Goal: Information Seeking & Learning: Learn about a topic

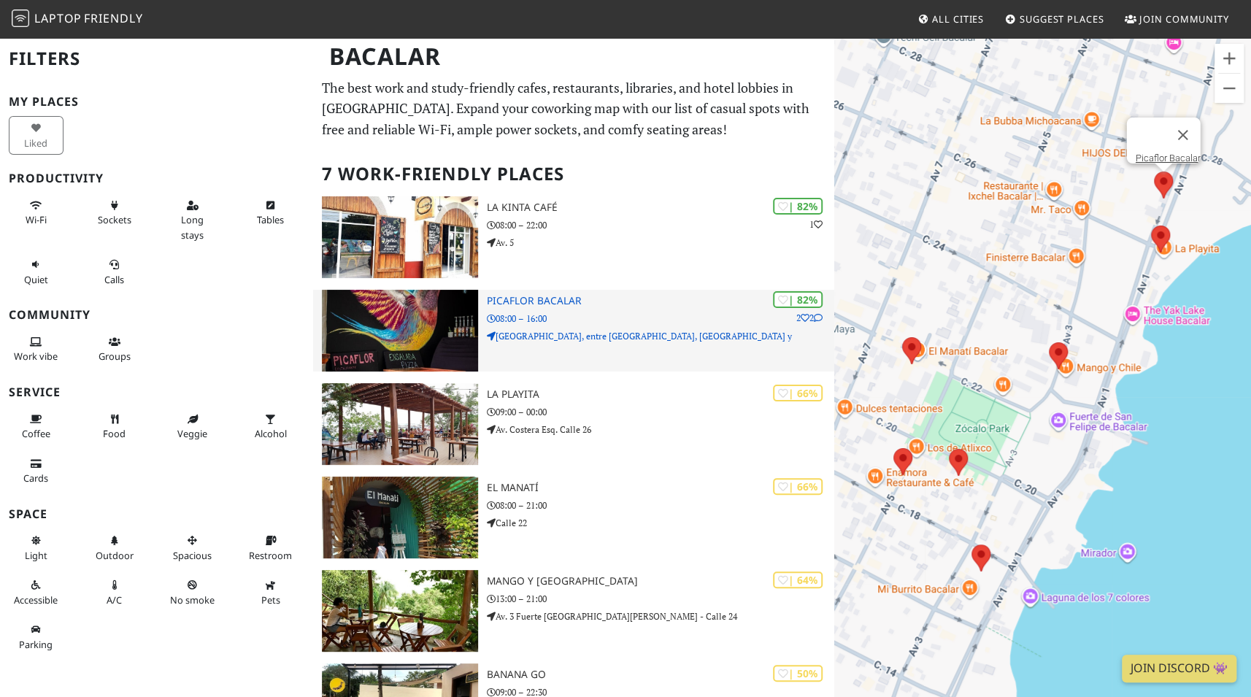
click at [441, 312] on img at bounding box center [400, 331] width 156 height 82
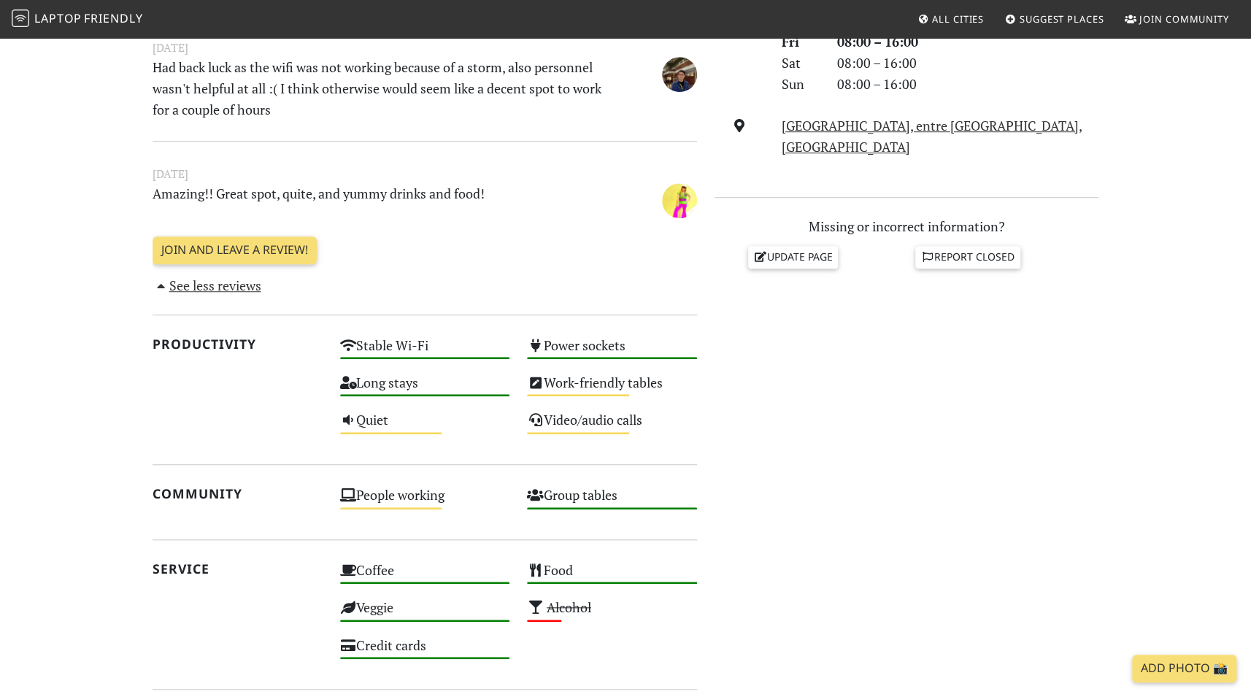
scroll to position [517, 0]
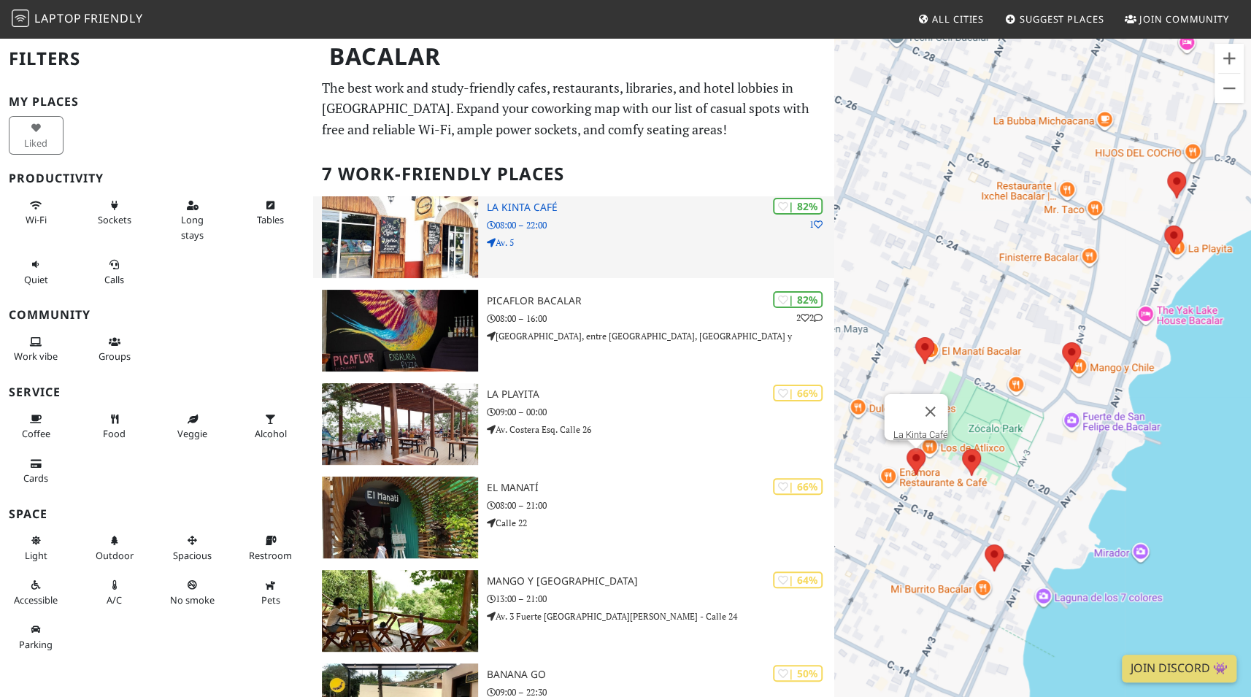
click at [387, 229] on img at bounding box center [400, 237] width 156 height 82
